Goal: Check status: Check status

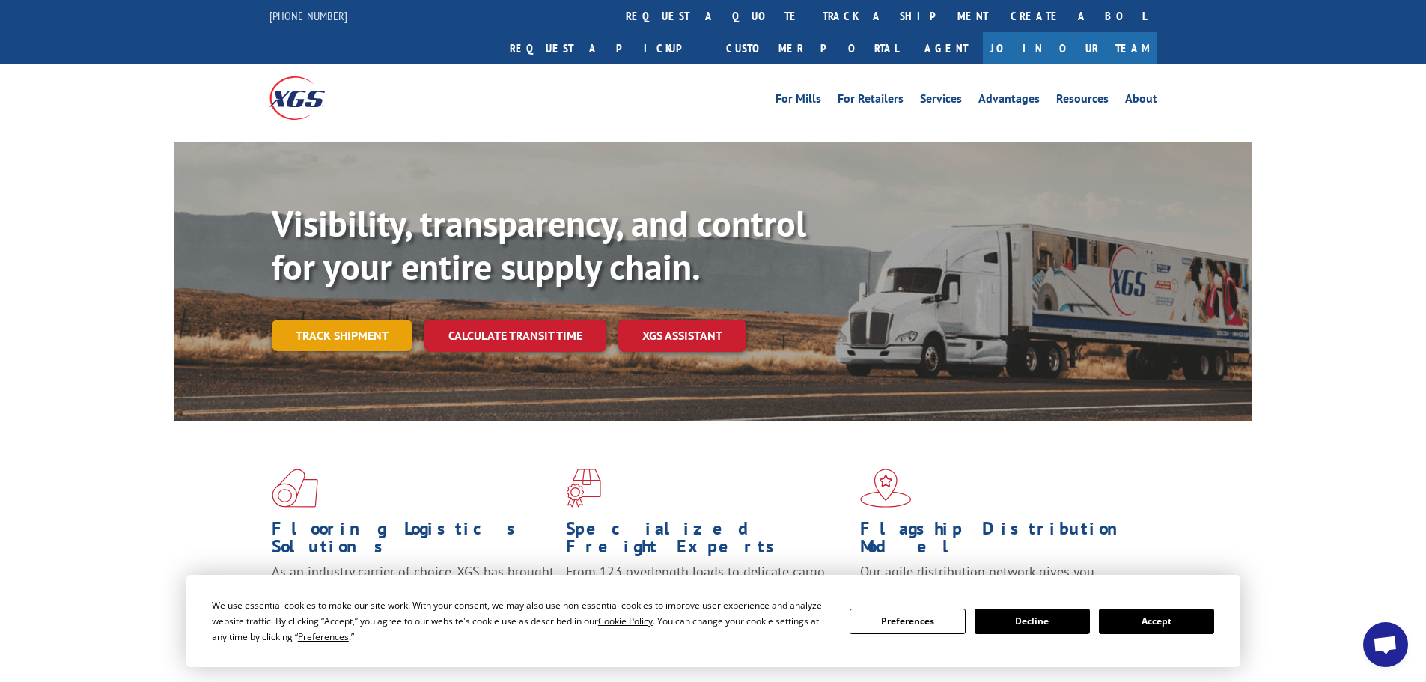
click at [345, 320] on link "Track shipment" at bounding box center [342, 335] width 141 height 31
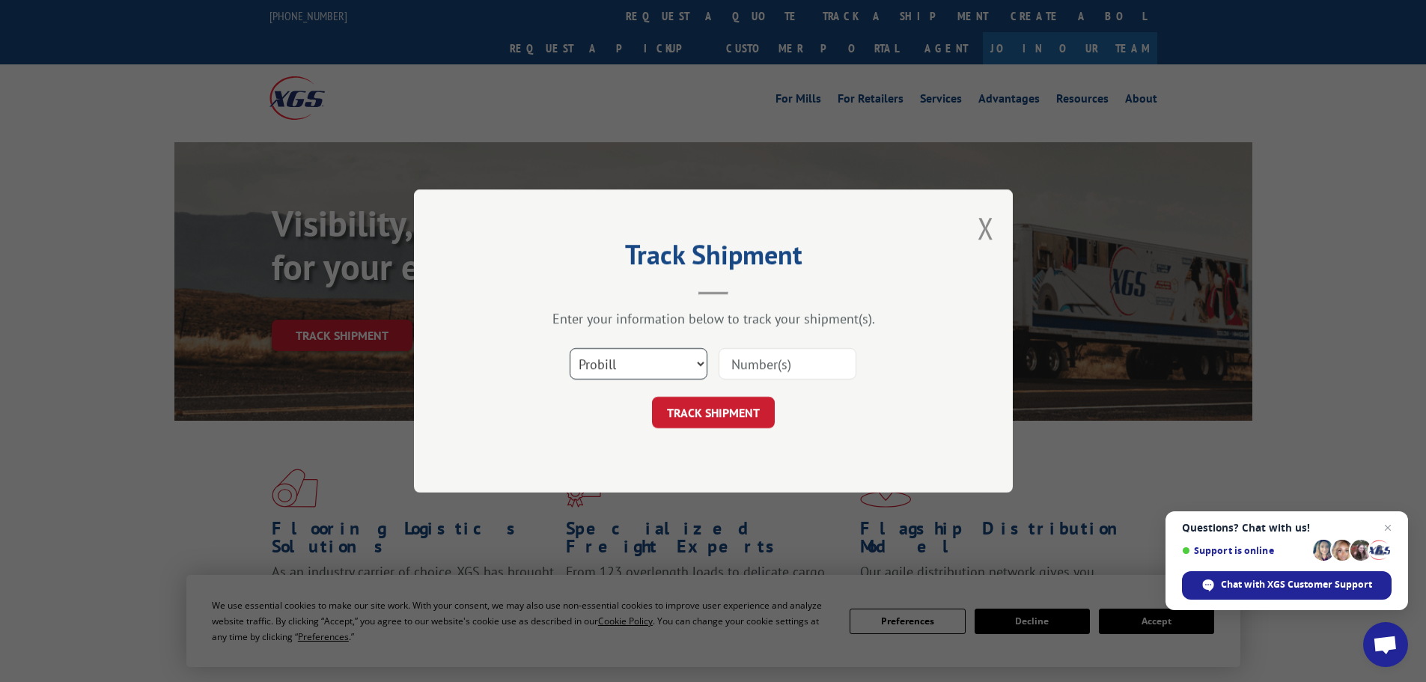
click at [699, 363] on select "Select category... Probill BOL PO" at bounding box center [638, 363] width 138 height 31
select select "bol"
click at [569, 348] on select "Select category... Probill BOL PO" at bounding box center [638, 363] width 138 height 31
click at [781, 360] on input at bounding box center [787, 363] width 138 height 31
type input "6025965"
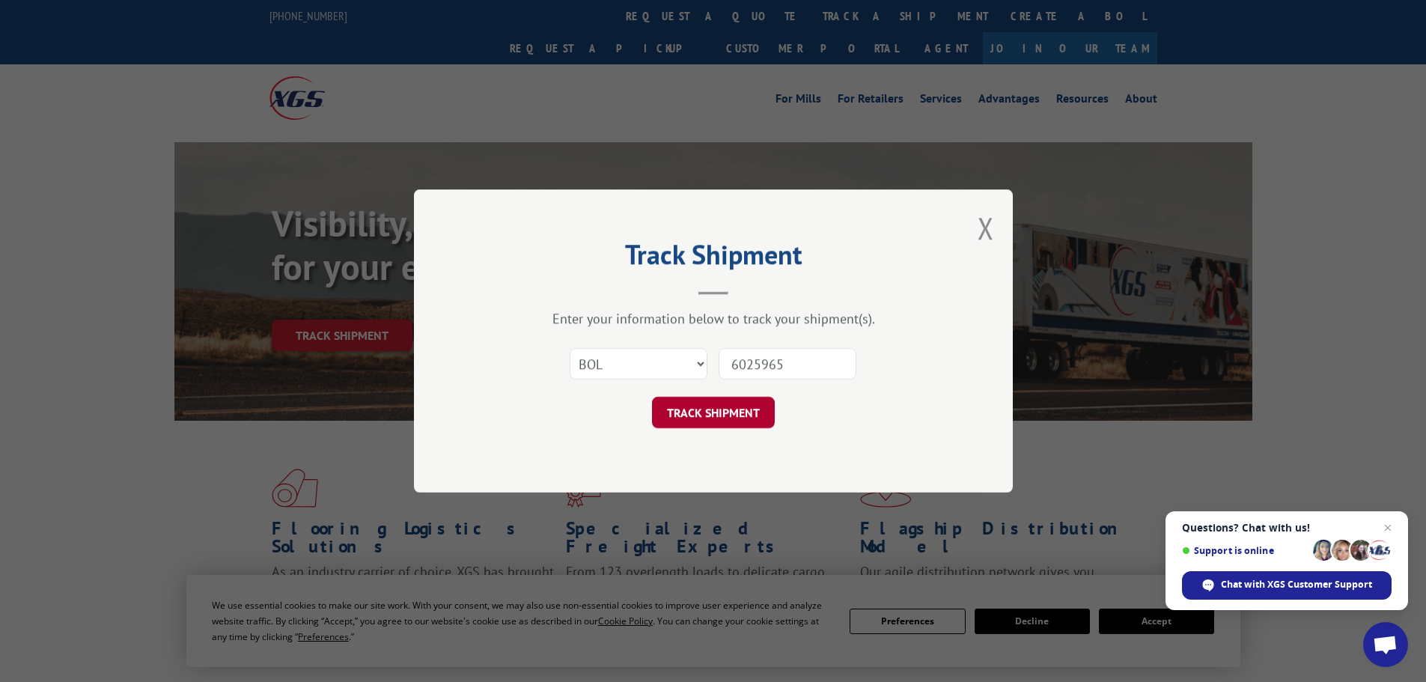
click at [724, 415] on button "TRACK SHIPMENT" at bounding box center [713, 412] width 123 height 31
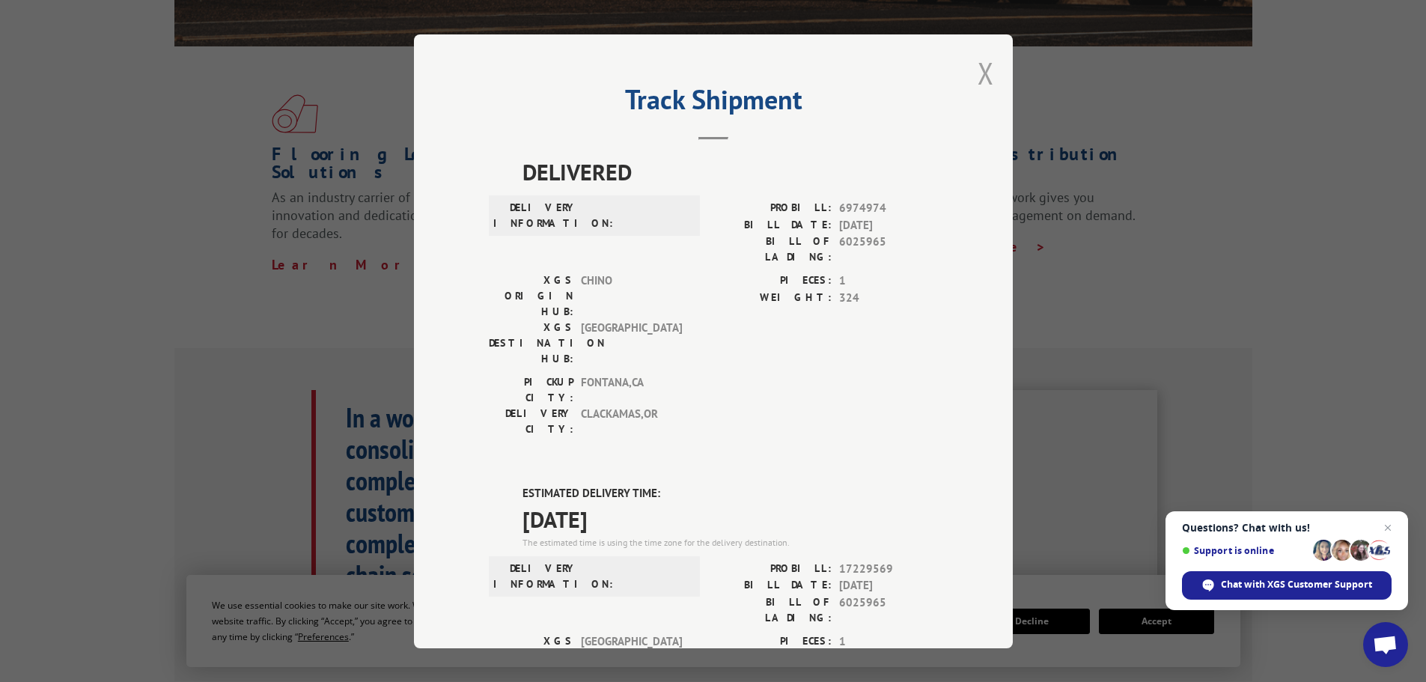
click at [980, 64] on button "Close modal" at bounding box center [985, 73] width 16 height 40
